Goal: Task Accomplishment & Management: Use online tool/utility

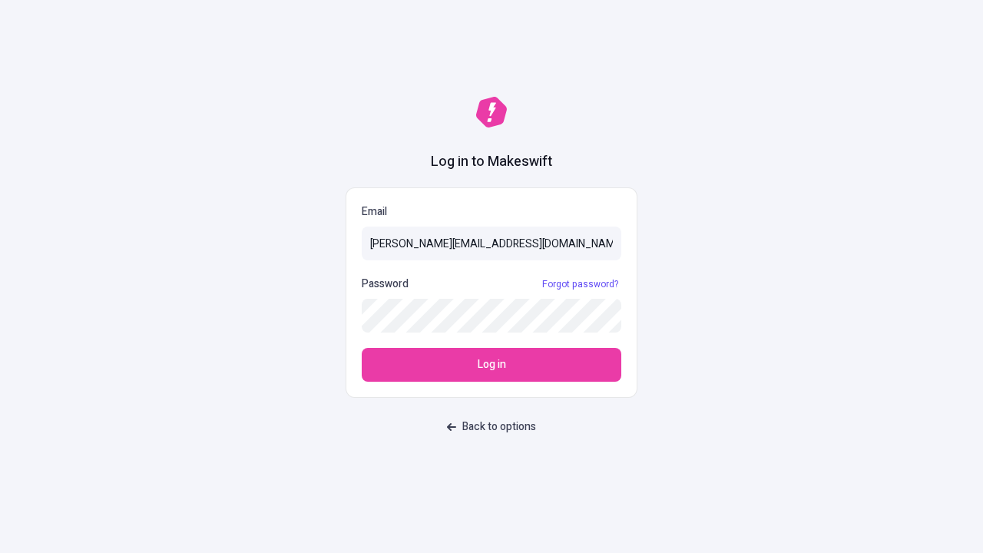
type input "sasha+test-ui@makeswift.com"
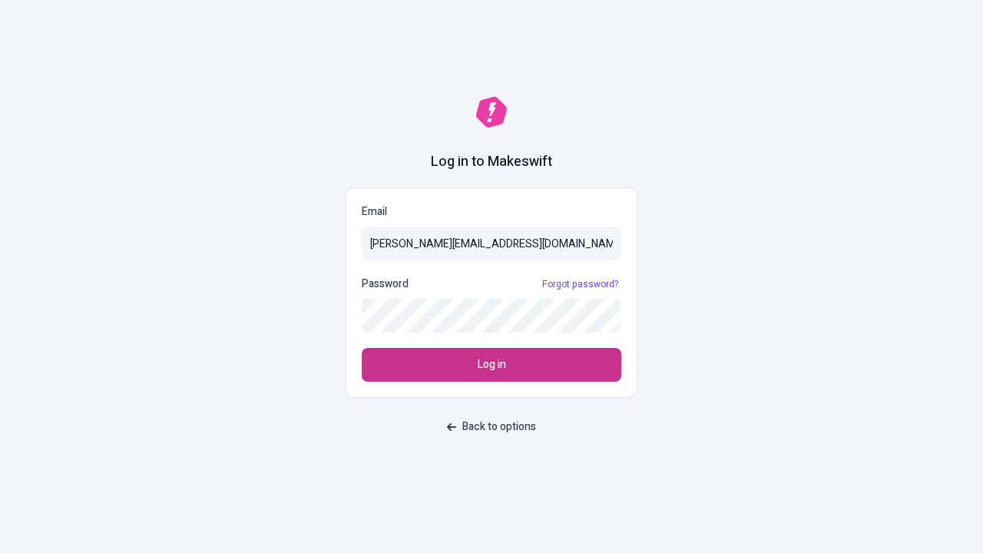
click at [491, 365] on span "Log in" at bounding box center [492, 364] width 28 height 17
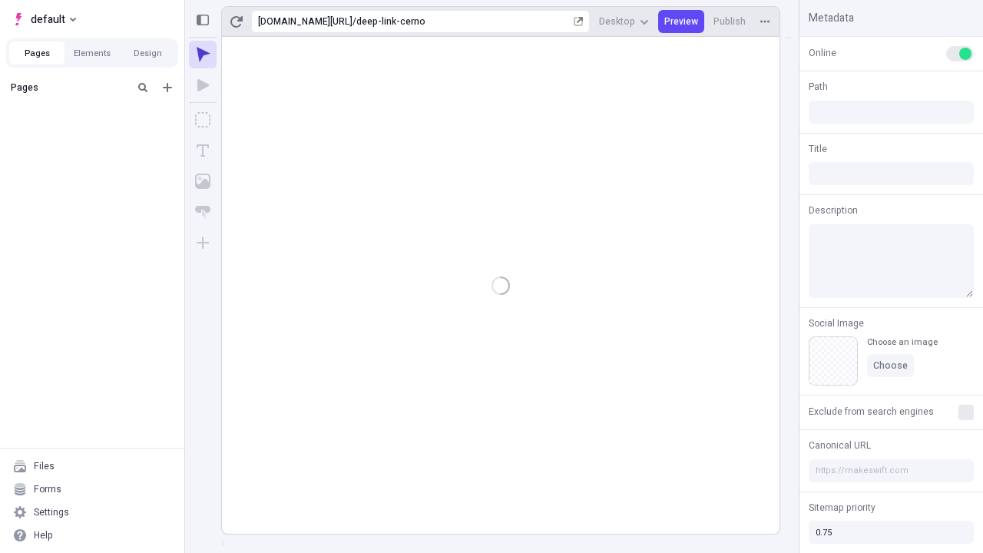
type input "/deep-link-cerno"
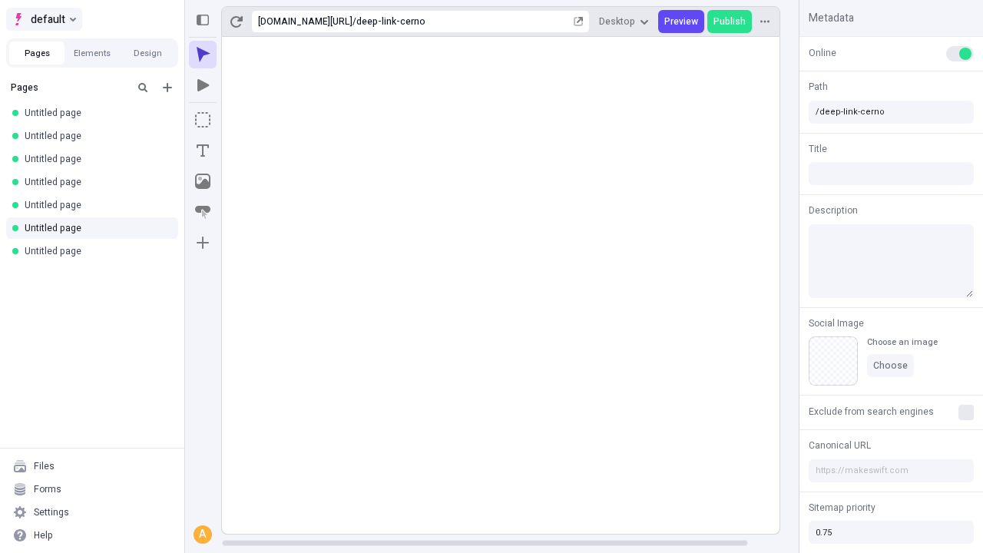
click at [43, 19] on span "default" at bounding box center [48, 19] width 35 height 18
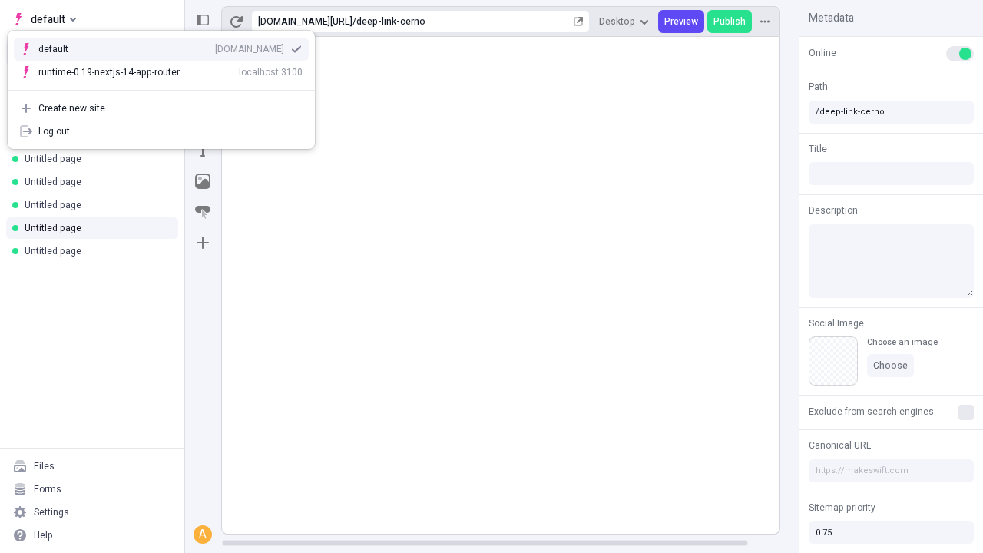
click at [161, 108] on div "Create new site" at bounding box center [170, 108] width 264 height 12
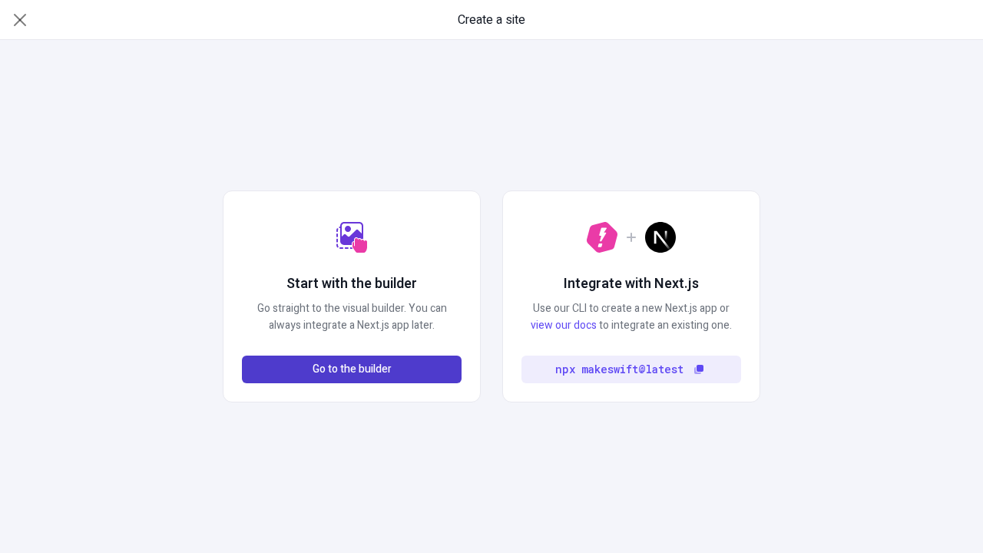
click at [352, 369] on span "Go to the builder" at bounding box center [351, 369] width 79 height 17
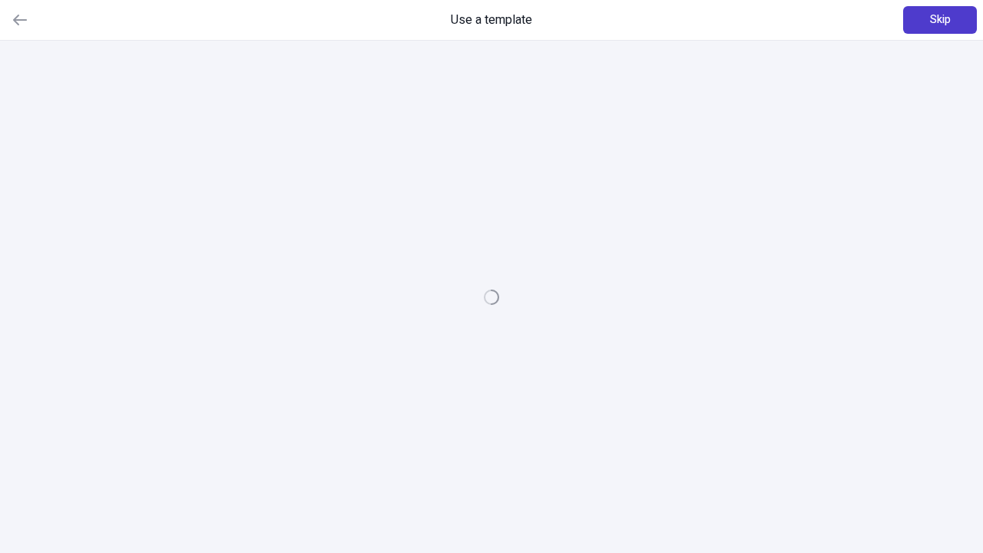
click at [940, 20] on span "Skip" at bounding box center [940, 20] width 21 height 17
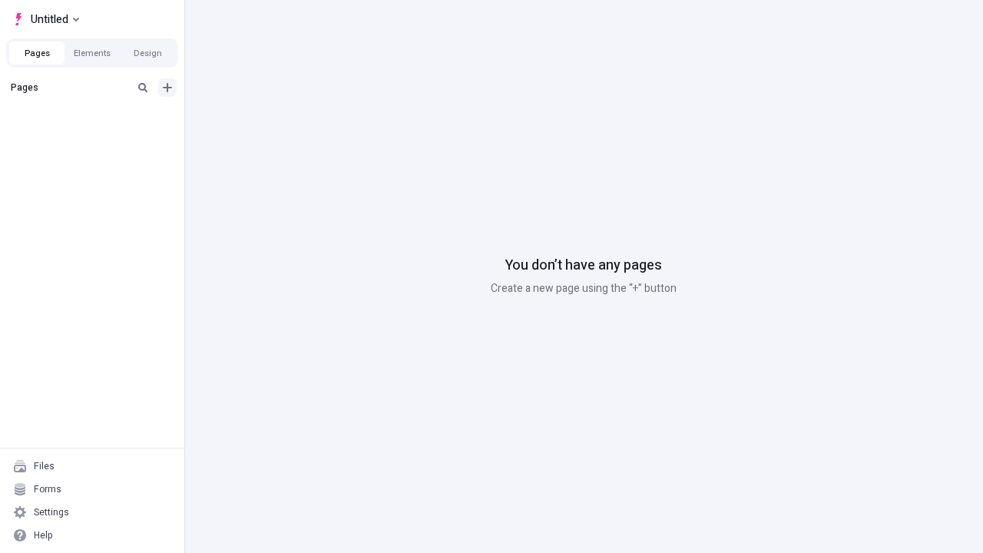
click at [167, 88] on icon "Add new" at bounding box center [167, 87] width 9 height 9
click at [246, 119] on span "Blank page" at bounding box center [257, 119] width 95 height 12
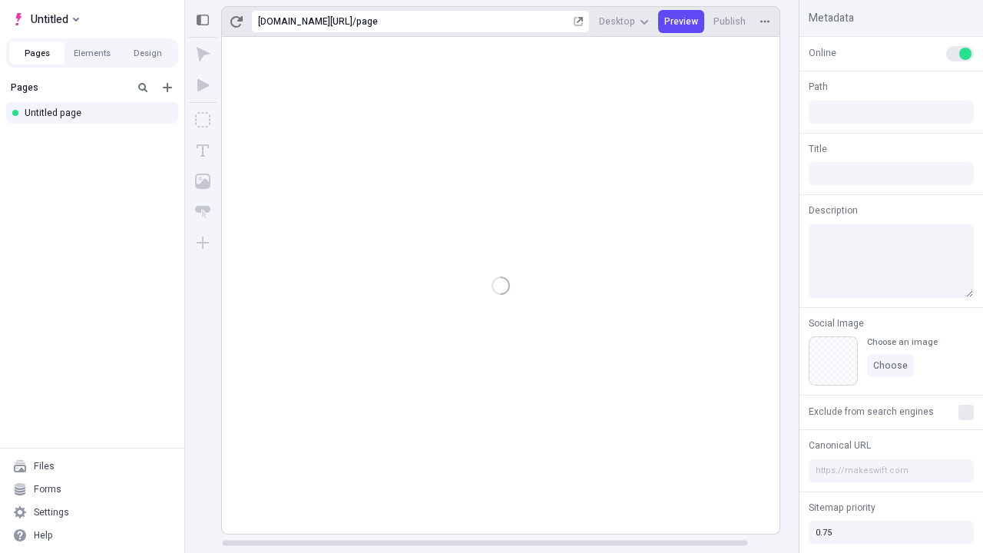
type input "/page"
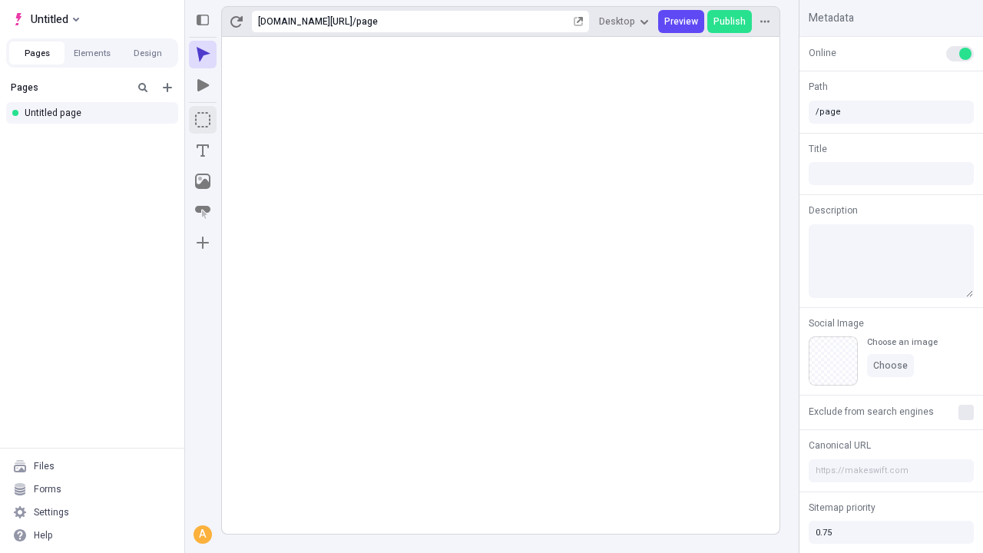
click at [203, 120] on icon "Box" at bounding box center [202, 119] width 15 height 15
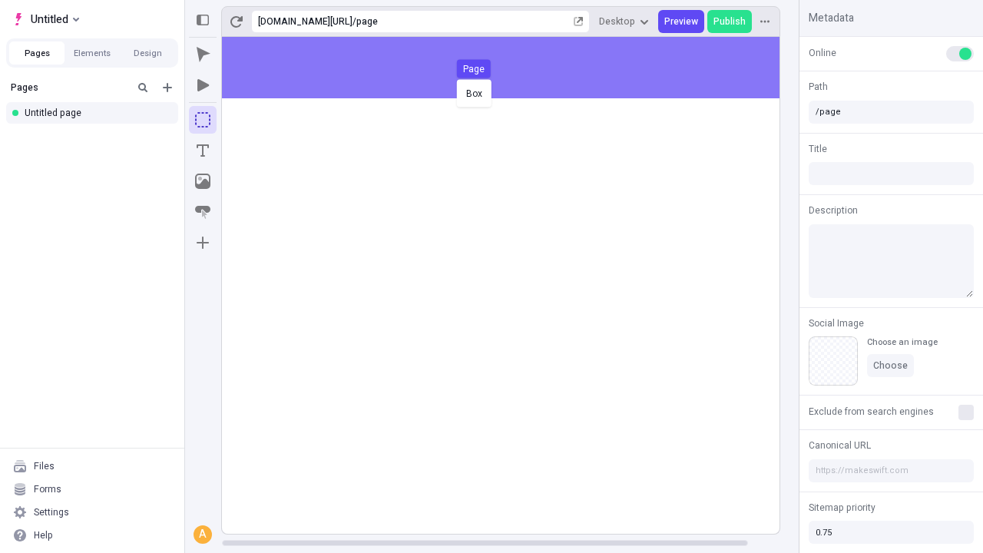
click at [516, 68] on div "Box Page" at bounding box center [491, 276] width 983 height 553
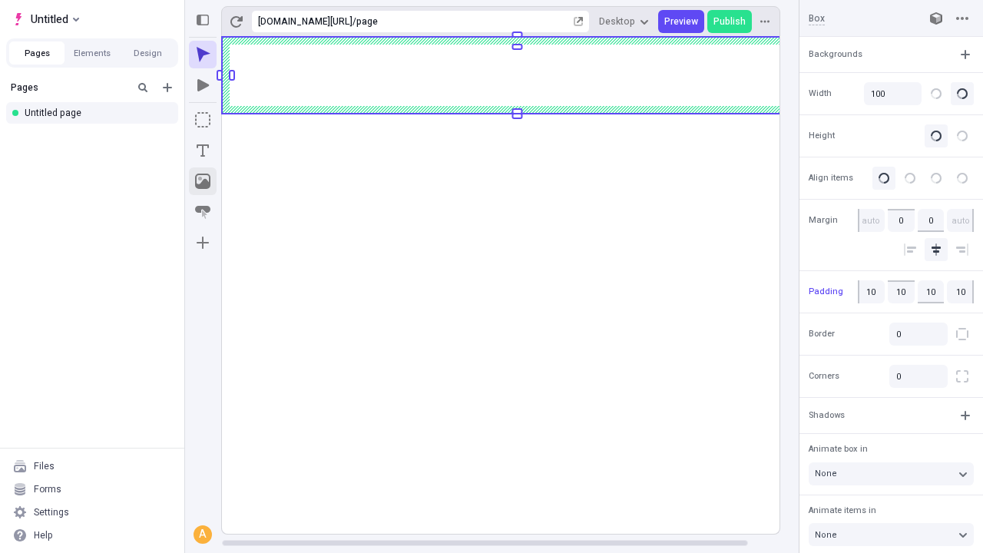
click at [203, 181] on icon "Image" at bounding box center [202, 181] width 15 height 15
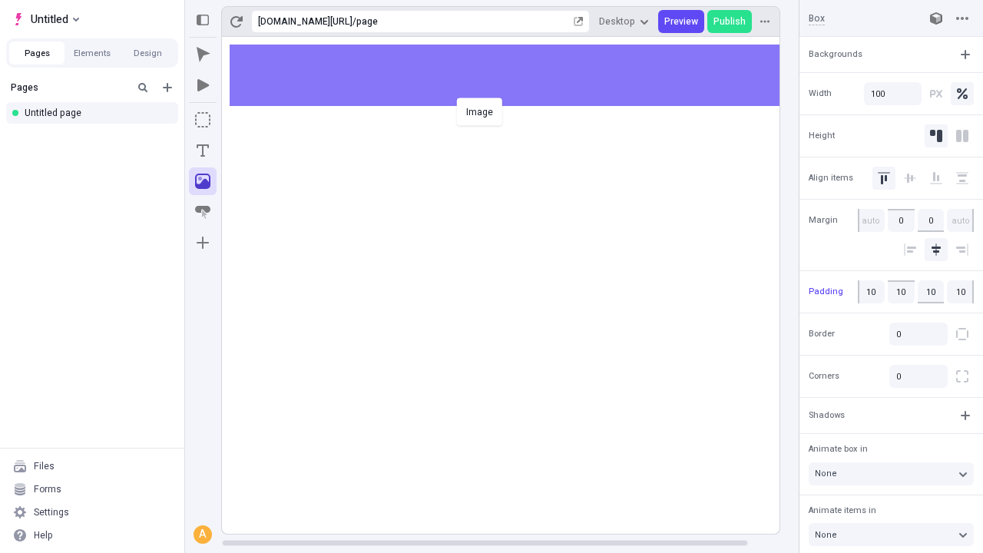
click at [516, 75] on div "Image" at bounding box center [491, 276] width 983 height 553
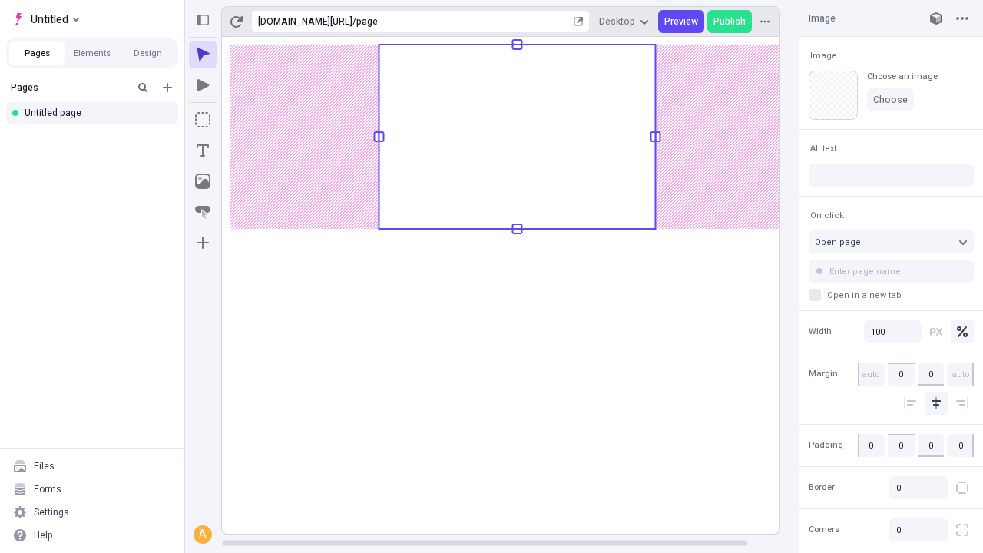
click at [203, 150] on icon "Text" at bounding box center [203, 150] width 12 height 12
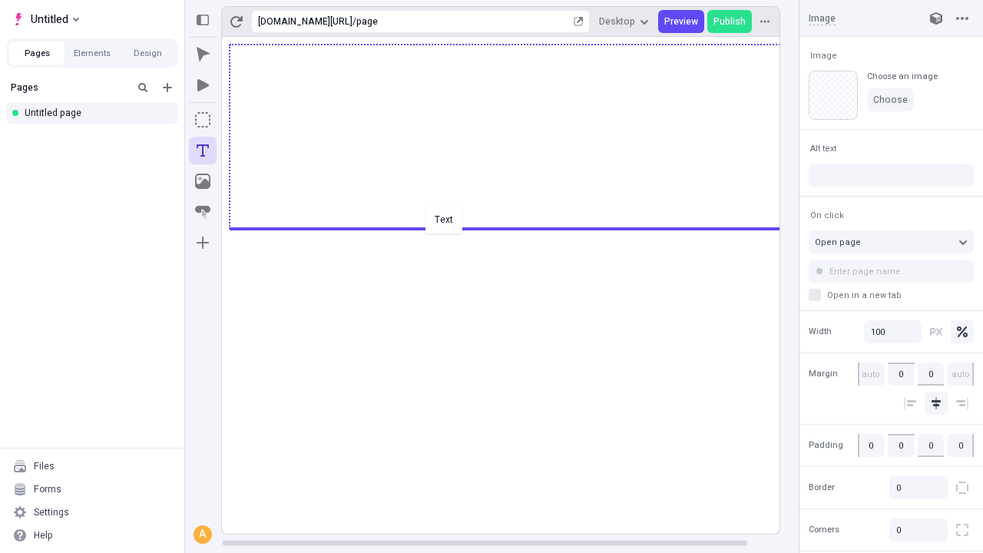
click at [516, 227] on div "Text" at bounding box center [491, 276] width 983 height 553
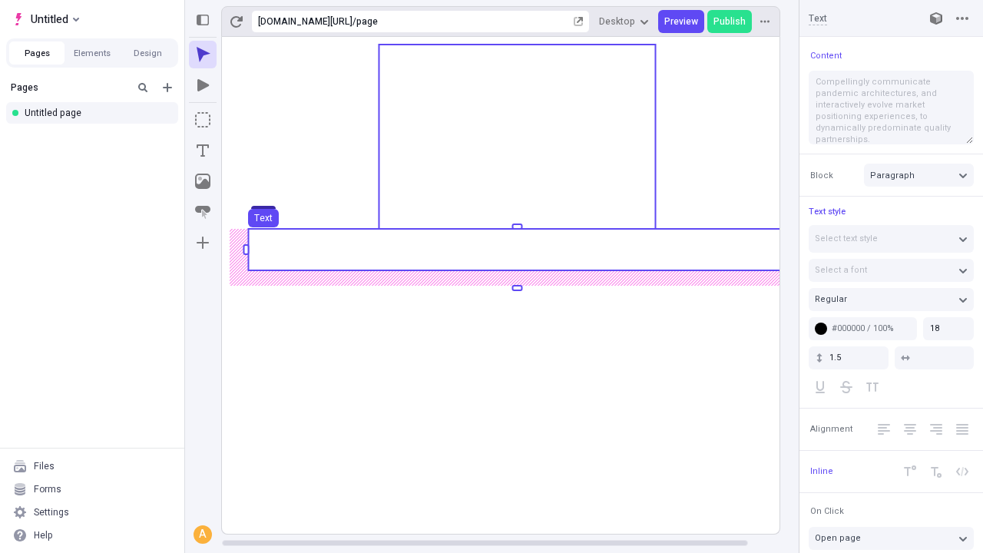
click at [516, 250] on use at bounding box center [516, 249] width 537 height 41
click at [516, 250] on rect at bounding box center [516, 249] width 537 height 41
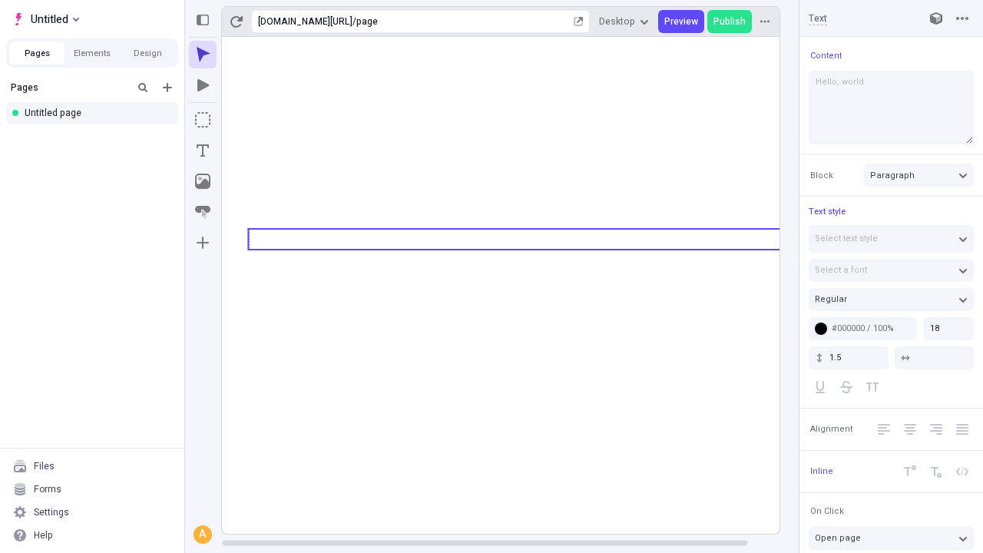
type textarea "Hello, world!"
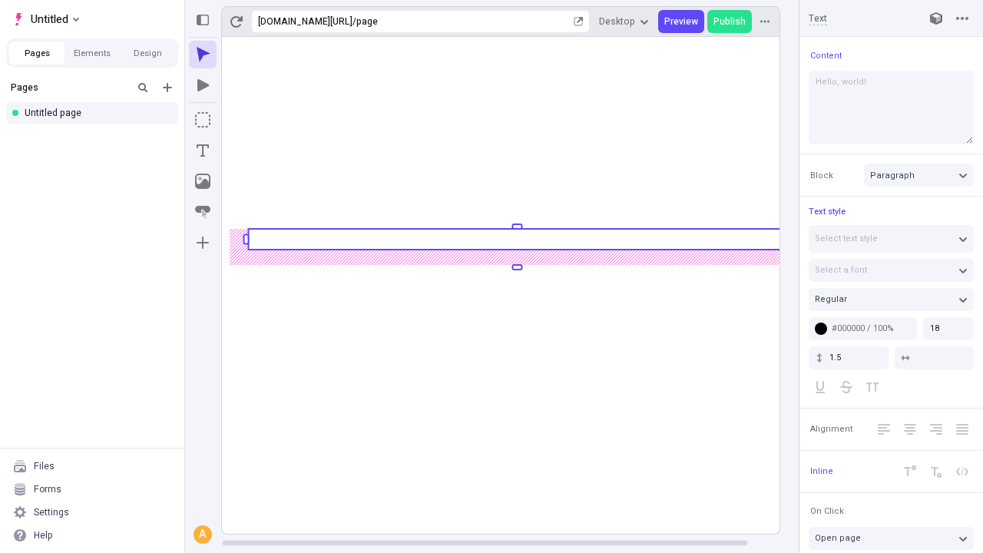
click at [203, 181] on icon "Image" at bounding box center [202, 181] width 15 height 15
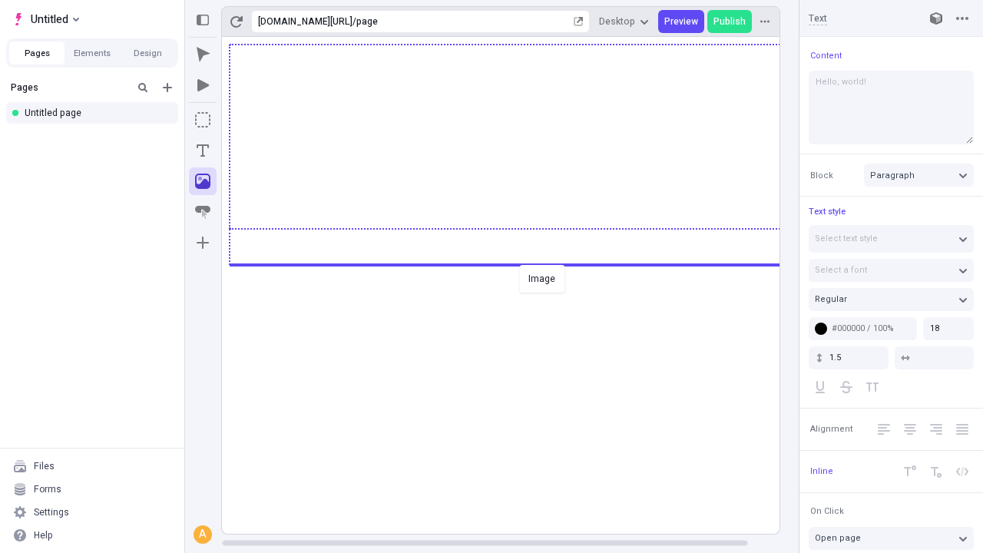
click at [516, 263] on div "Image" at bounding box center [491, 276] width 983 height 553
